Goal: Navigation & Orientation: Find specific page/section

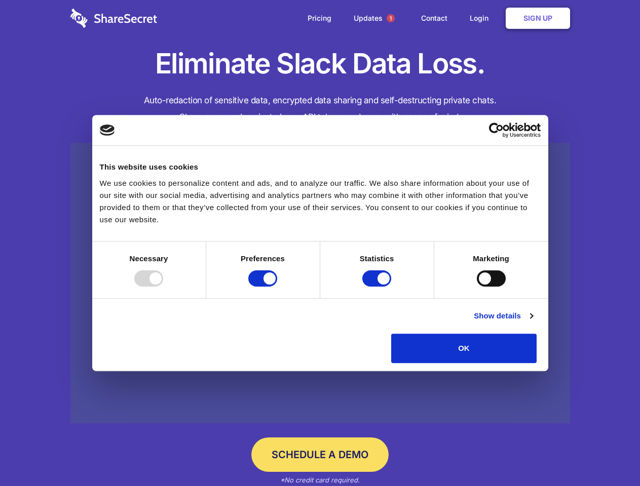
click at [163, 287] on div at bounding box center [148, 279] width 29 height 16
click at [277, 287] on input "Preferences" at bounding box center [262, 279] width 29 height 16
checkbox input "false"
click at [378, 287] on input "Statistics" at bounding box center [376, 279] width 29 height 16
checkbox input "false"
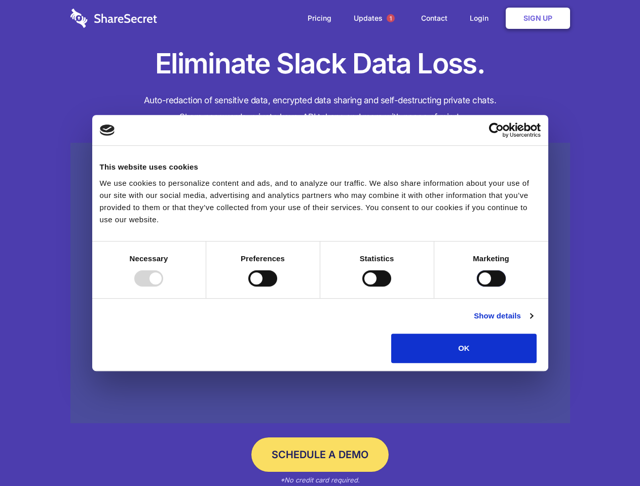
click at [477, 287] on input "Marketing" at bounding box center [491, 279] width 29 height 16
checkbox input "true"
click at [532, 322] on link "Show details" at bounding box center [503, 316] width 59 height 12
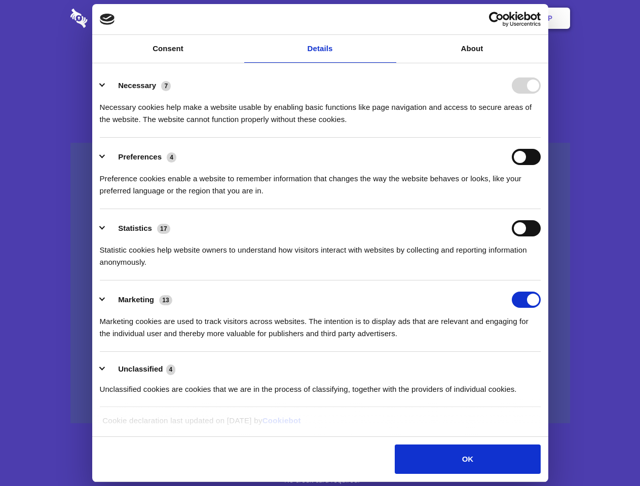
click at [541, 138] on li "Necessary 7 Necessary cookies help make a website usable by enabling basic func…" at bounding box center [320, 101] width 441 height 71
click at [390, 18] on span "1" at bounding box center [391, 18] width 8 height 8
